Goal: Submit feedback/report problem

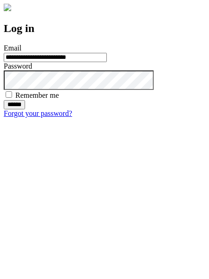
click at [25, 109] on input "******" at bounding box center [14, 104] width 21 height 9
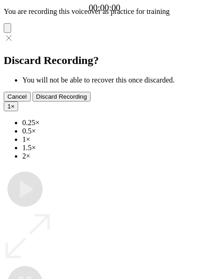
type input "**********"
